Goal: Information Seeking & Learning: Learn about a topic

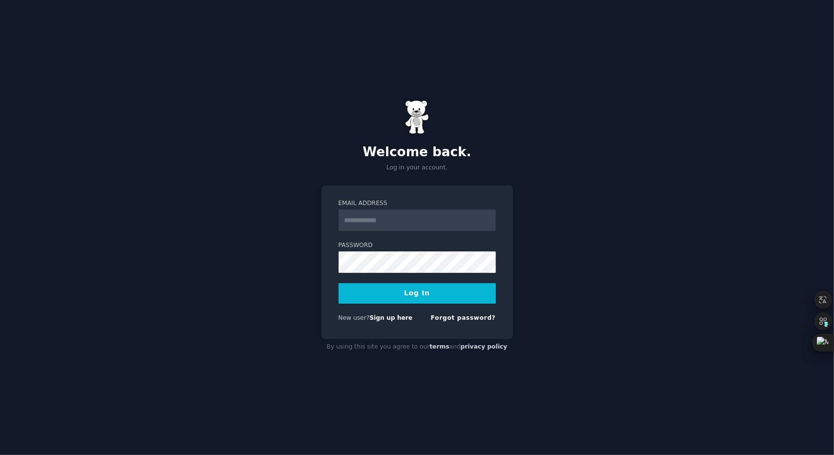
type input "**********"
click at [383, 245] on label "Password" at bounding box center [417, 245] width 157 height 9
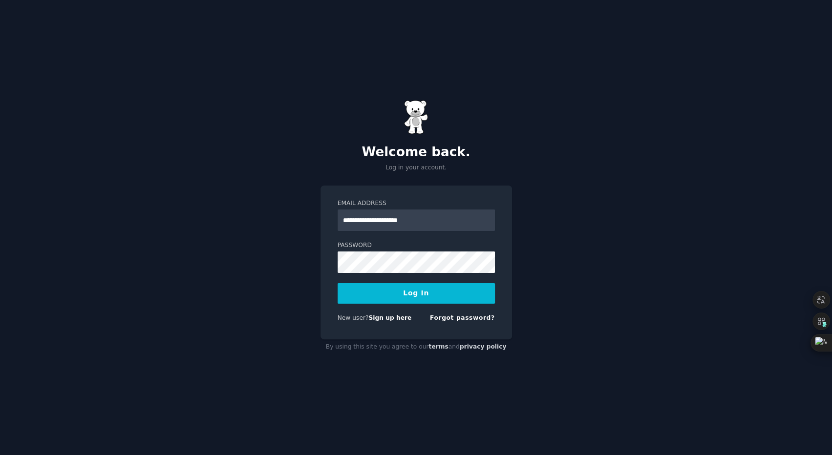
click at [432, 294] on button "Log In" at bounding box center [416, 293] width 157 height 21
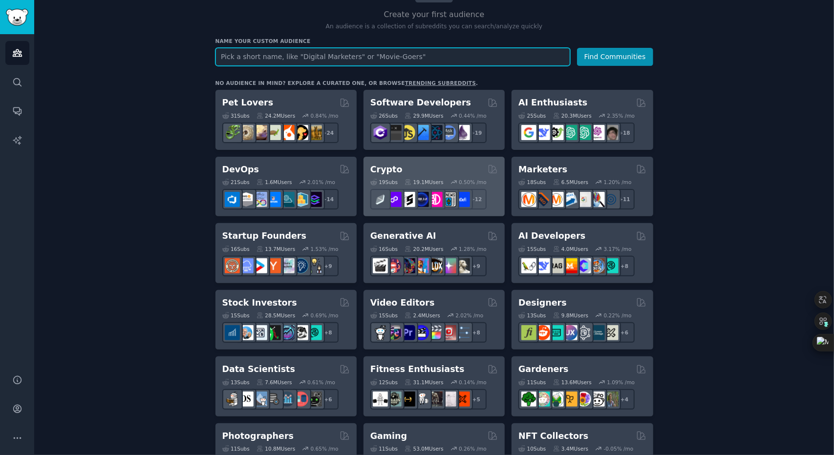
scroll to position [98, 0]
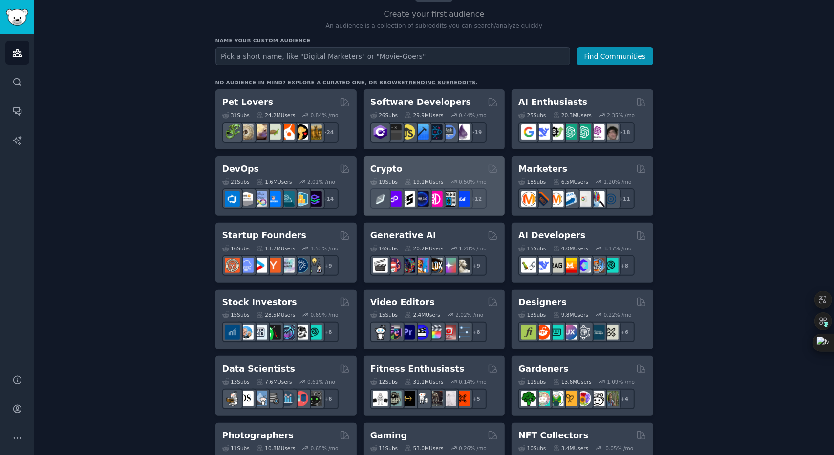
click at [412, 165] on div "Crypto" at bounding box center [433, 169] width 127 height 12
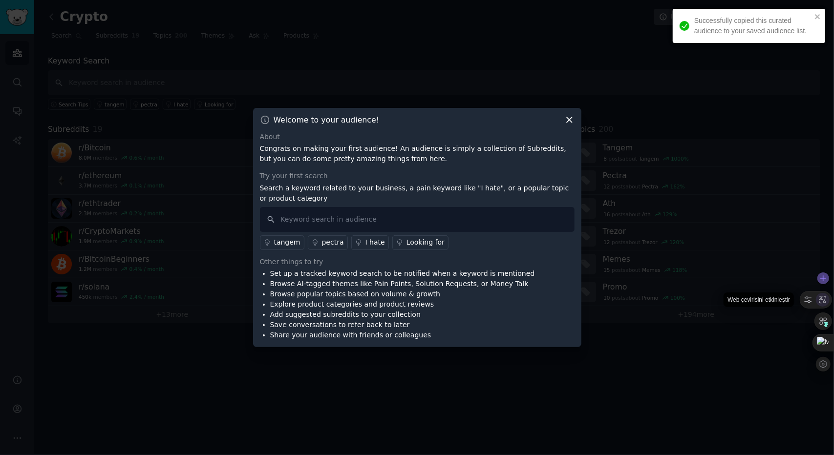
click at [824, 300] on icon at bounding box center [822, 300] width 9 height 9
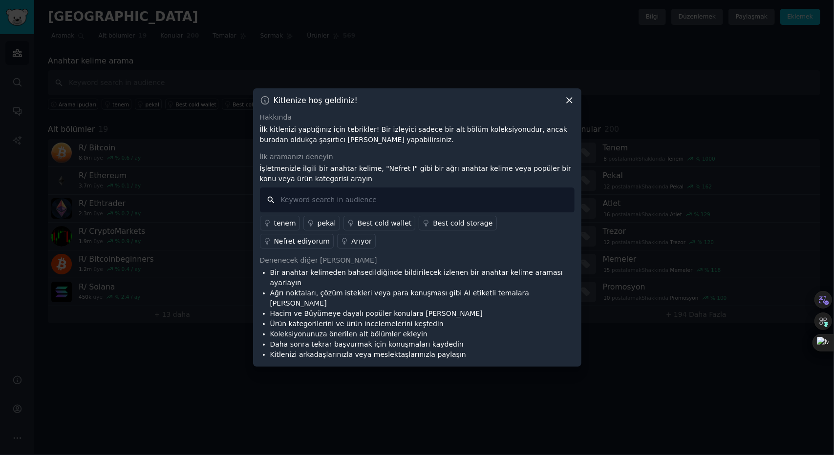
click at [357, 212] on input "text" at bounding box center [417, 200] width 315 height 25
type input "finance"
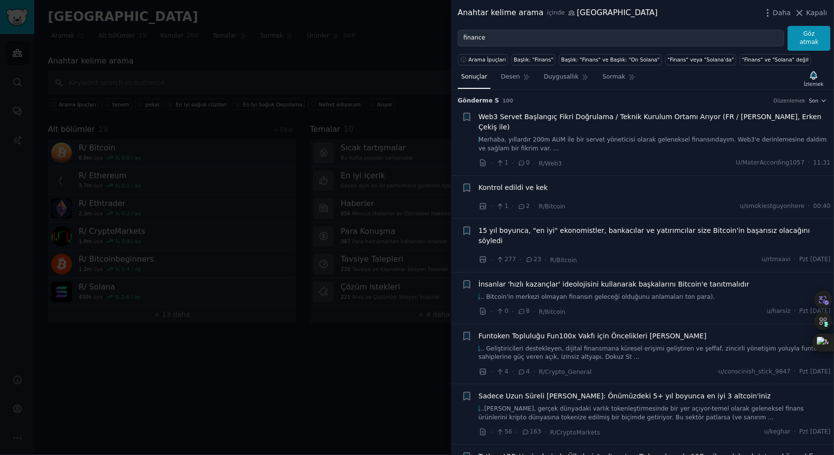
scroll to position [49, 0]
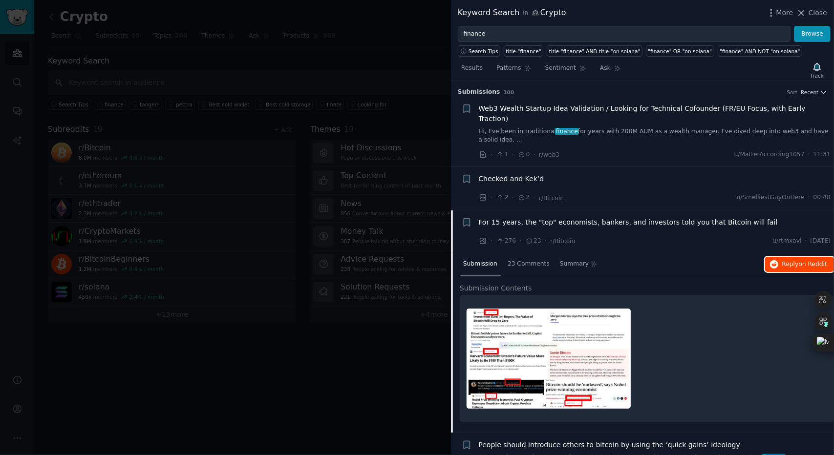
click at [786, 260] on span "Reply on Reddit" at bounding box center [804, 264] width 45 height 9
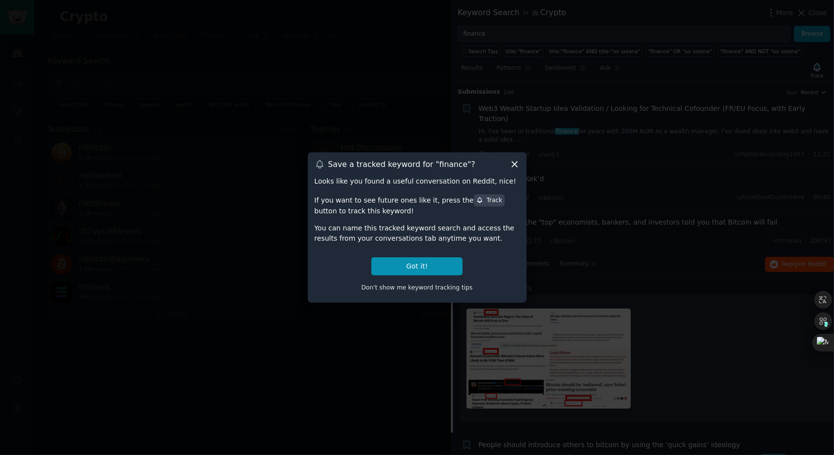
click at [512, 165] on icon at bounding box center [514, 164] width 10 height 10
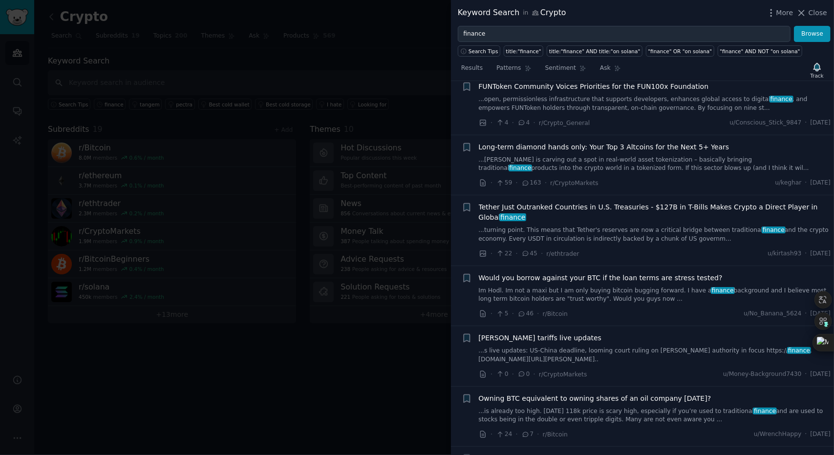
scroll to position [440, 0]
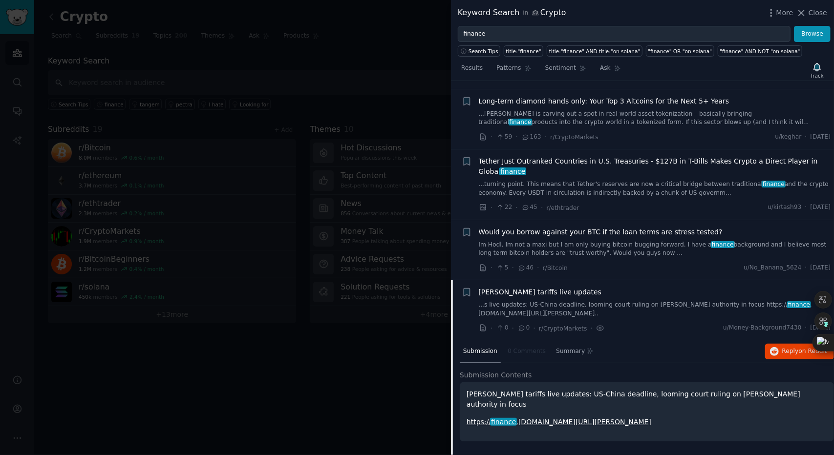
scroll to position [342, 0]
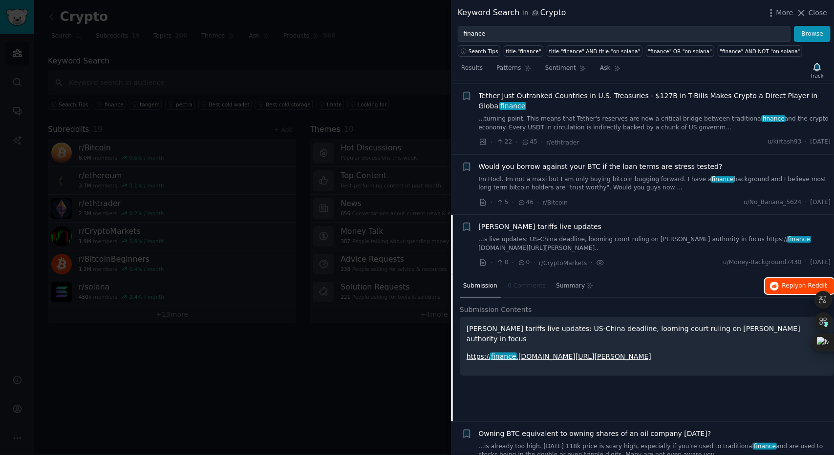
click at [800, 282] on span "on Reddit" at bounding box center [813, 285] width 28 height 7
